Goal: Task Accomplishment & Management: Complete application form

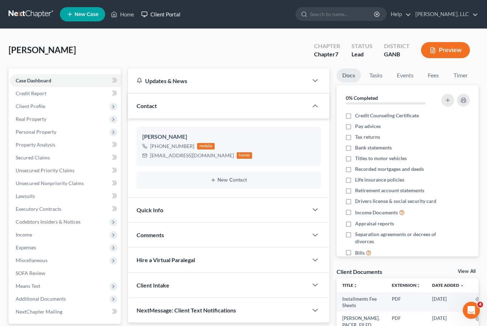
click at [172, 18] on link "Client Portal" at bounding box center [161, 14] width 46 height 13
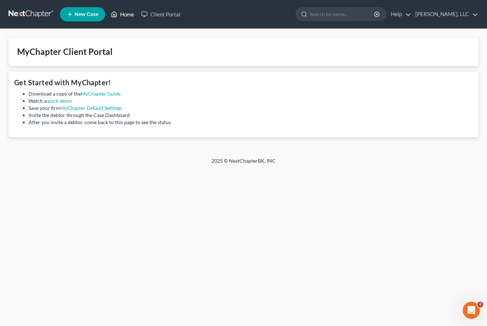
click at [127, 18] on link "Home" at bounding box center [122, 14] width 30 height 13
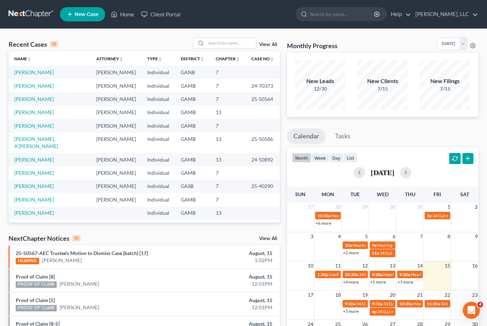
click at [88, 15] on span "New Case" at bounding box center [87, 14] width 24 height 5
select select "18"
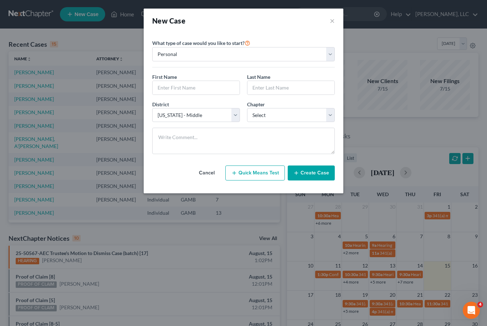
click at [267, 171] on button "Quick Means Test" at bounding box center [255, 172] width 60 height 15
select select "10"
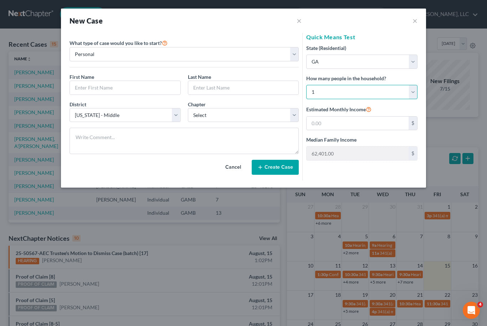
click at [414, 93] on select "Select 1 2 3 4 5 6 7 8 9 10 11 12 13 14 15 16 17 18 19 20" at bounding box center [361, 92] width 111 height 14
select select "2"
type input "98,564.00"
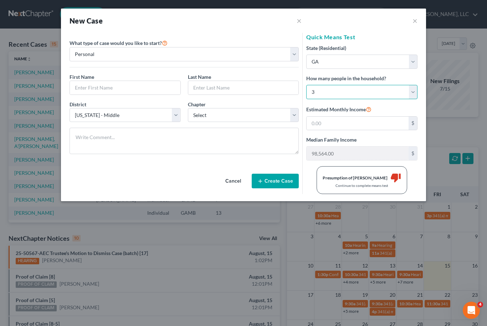
click at [415, 97] on select "Select 1 2 3 4 5 6 7 8 9 10 11 12 13 14 15 16 17 18 19 20" at bounding box center [361, 92] width 111 height 14
select select "3"
type input "114,618.00"
click at [416, 20] on button "×" at bounding box center [414, 20] width 5 height 9
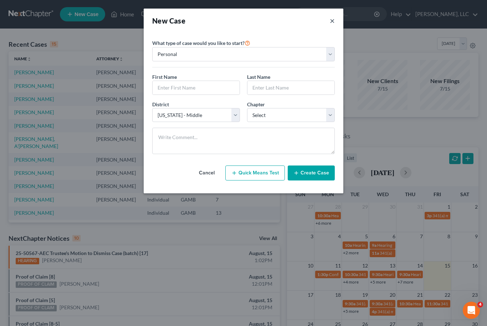
click at [330, 22] on button "×" at bounding box center [332, 21] width 5 height 10
